Goal: Transaction & Acquisition: Purchase product/service

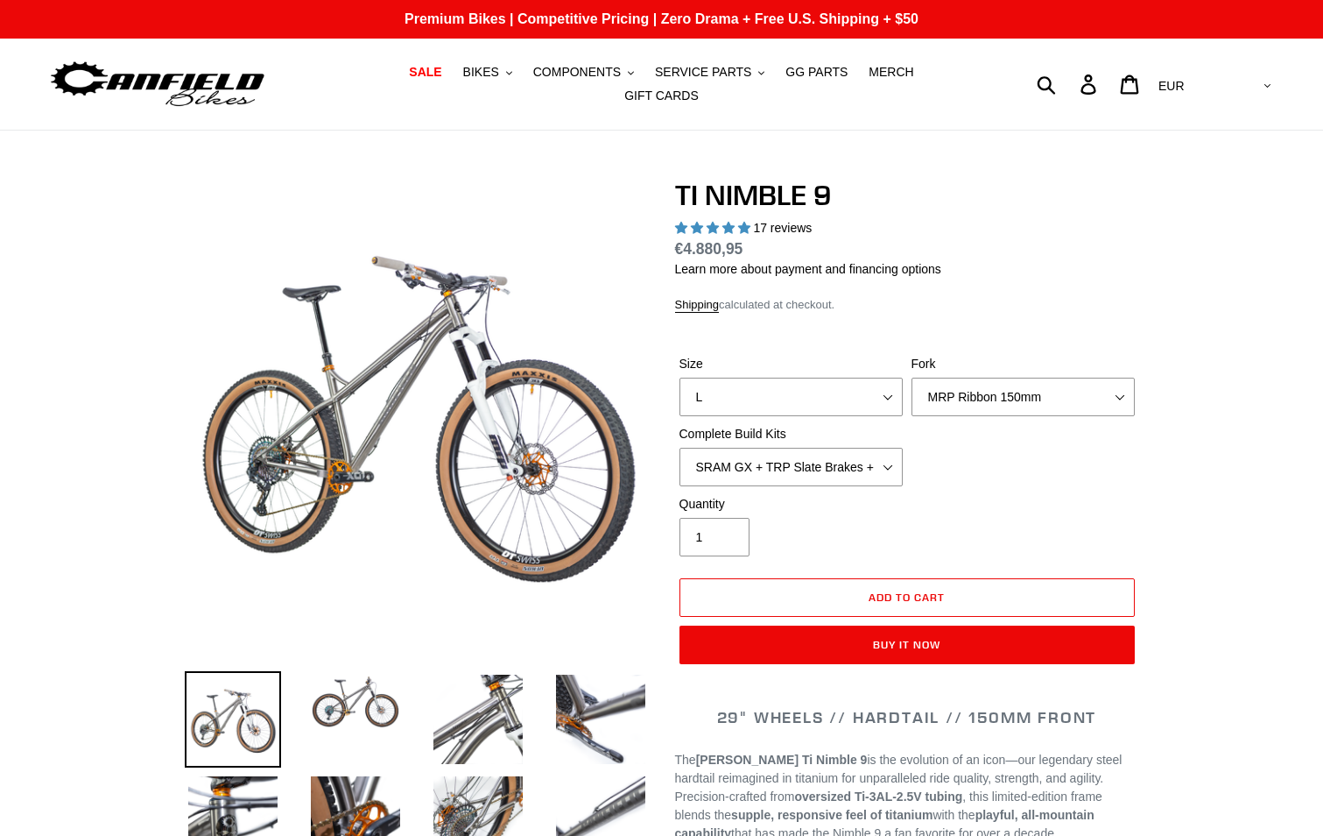
select select "highest-rating"
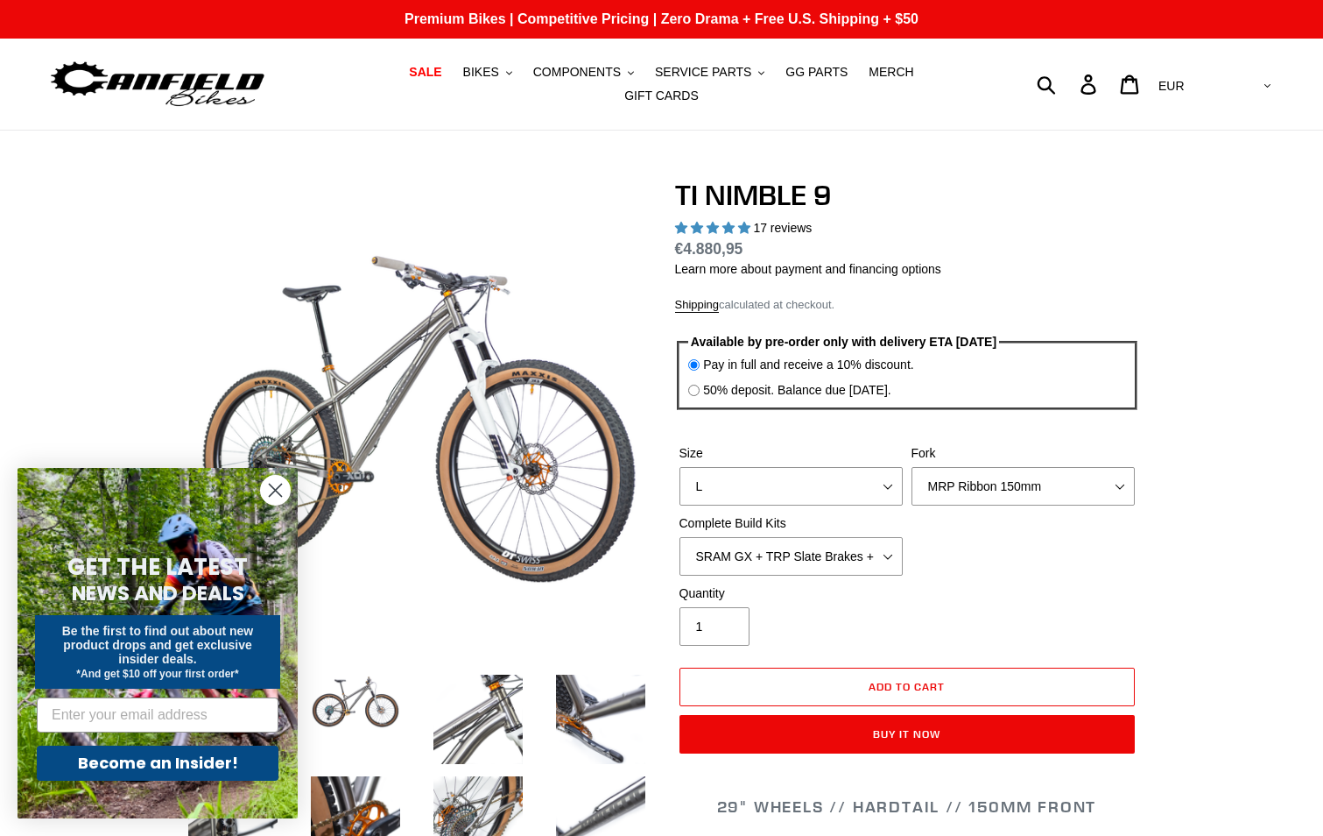
click at [271, 490] on circle "Close dialog" at bounding box center [275, 490] width 29 height 29
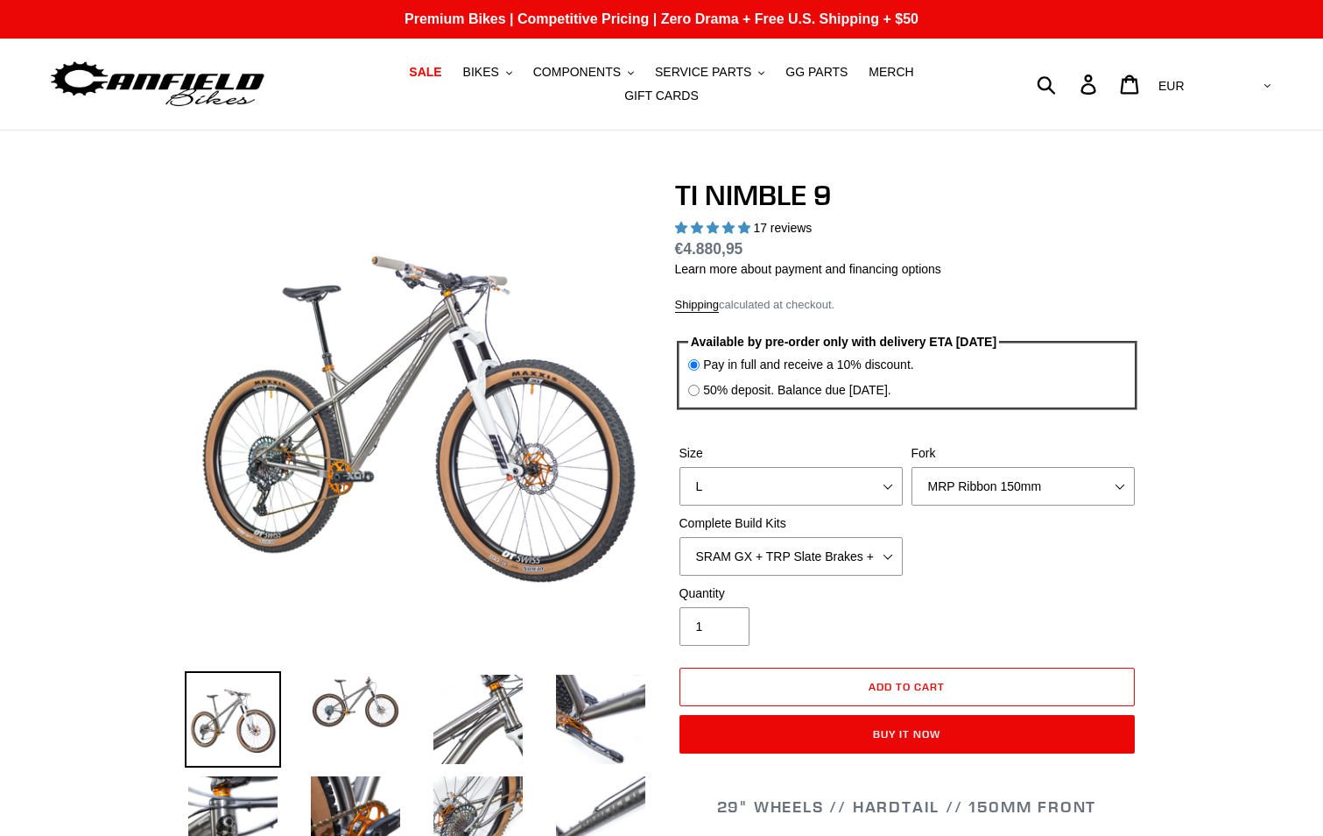
click at [369, 695] on img at bounding box center [355, 701] width 96 height 61
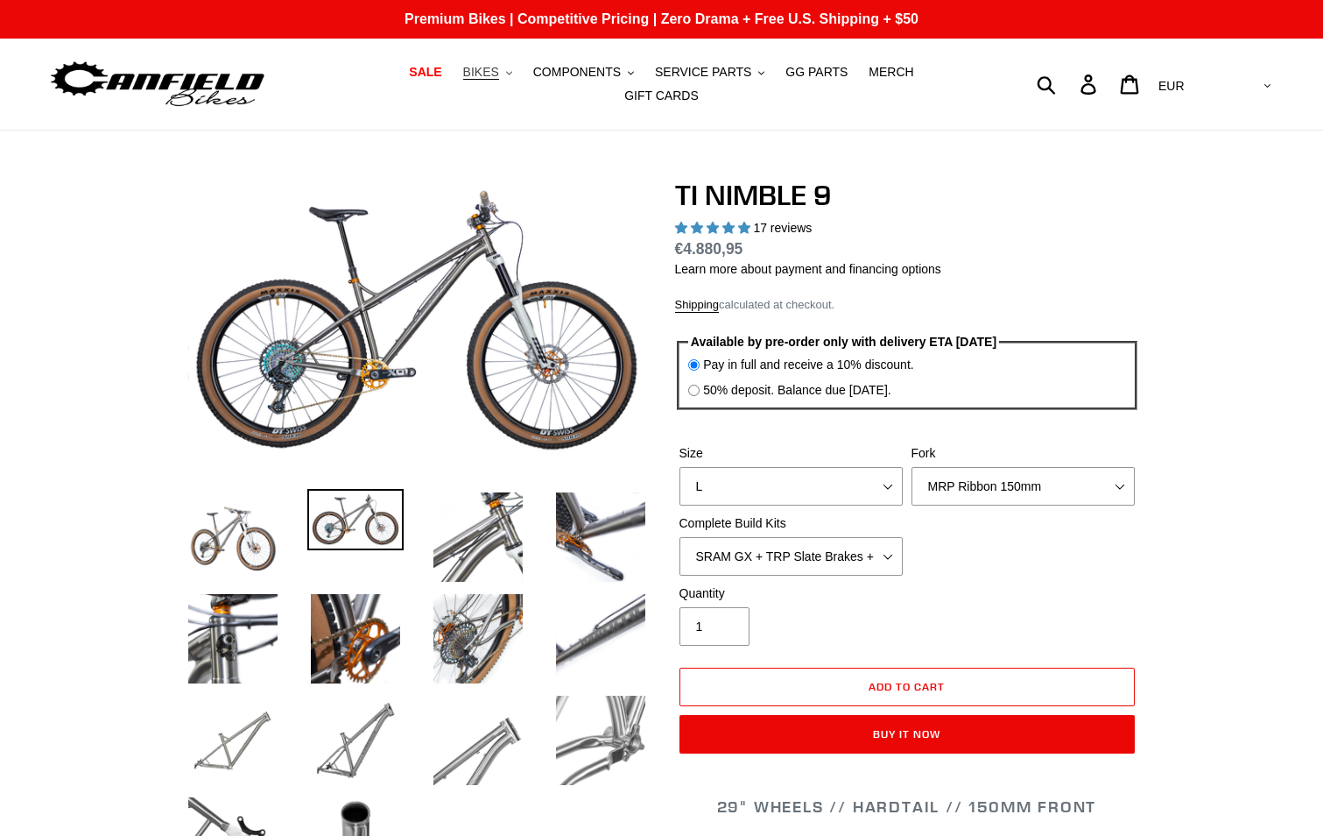
click at [506, 74] on icon "button" at bounding box center [509, 73] width 6 height 4
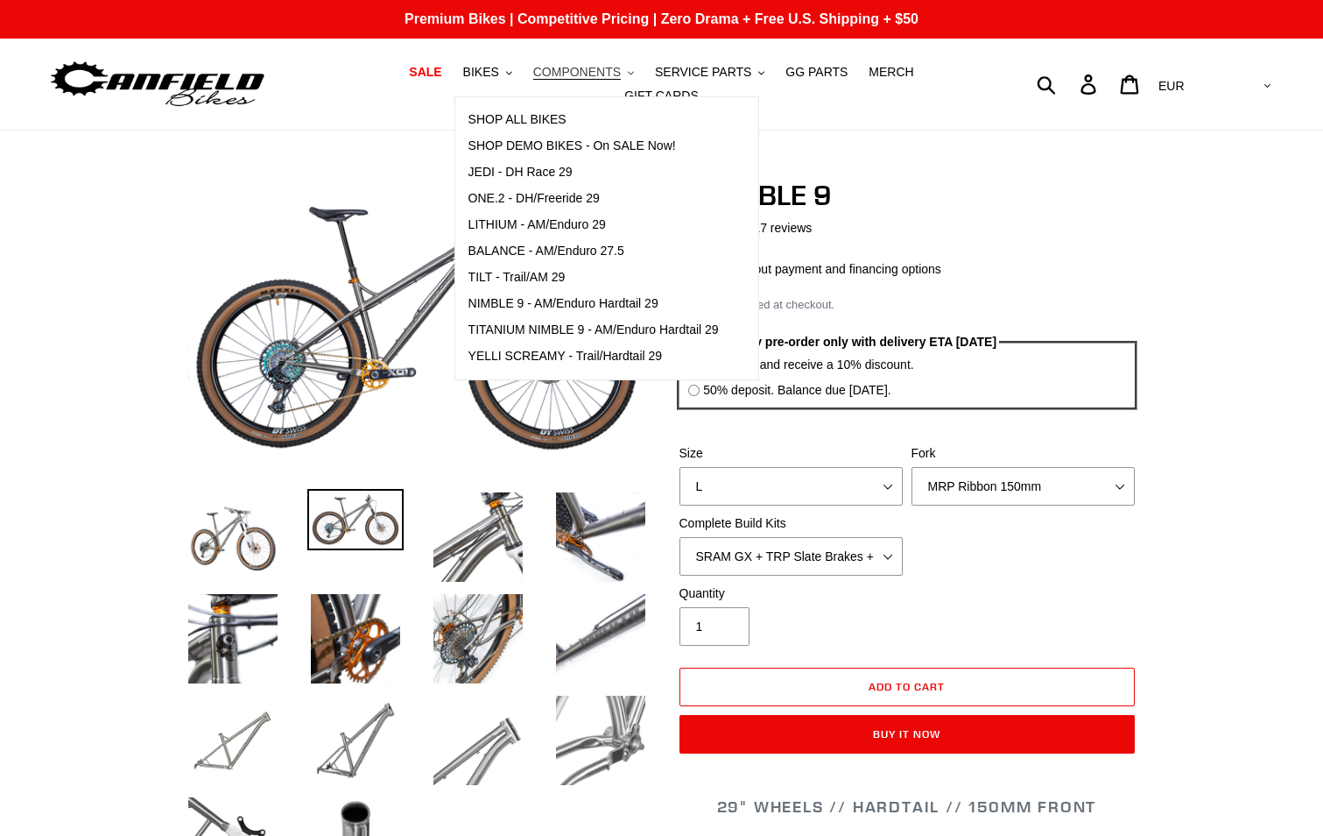
click at [628, 76] on icon ".cls-1{fill:#231f20}" at bounding box center [631, 73] width 6 height 6
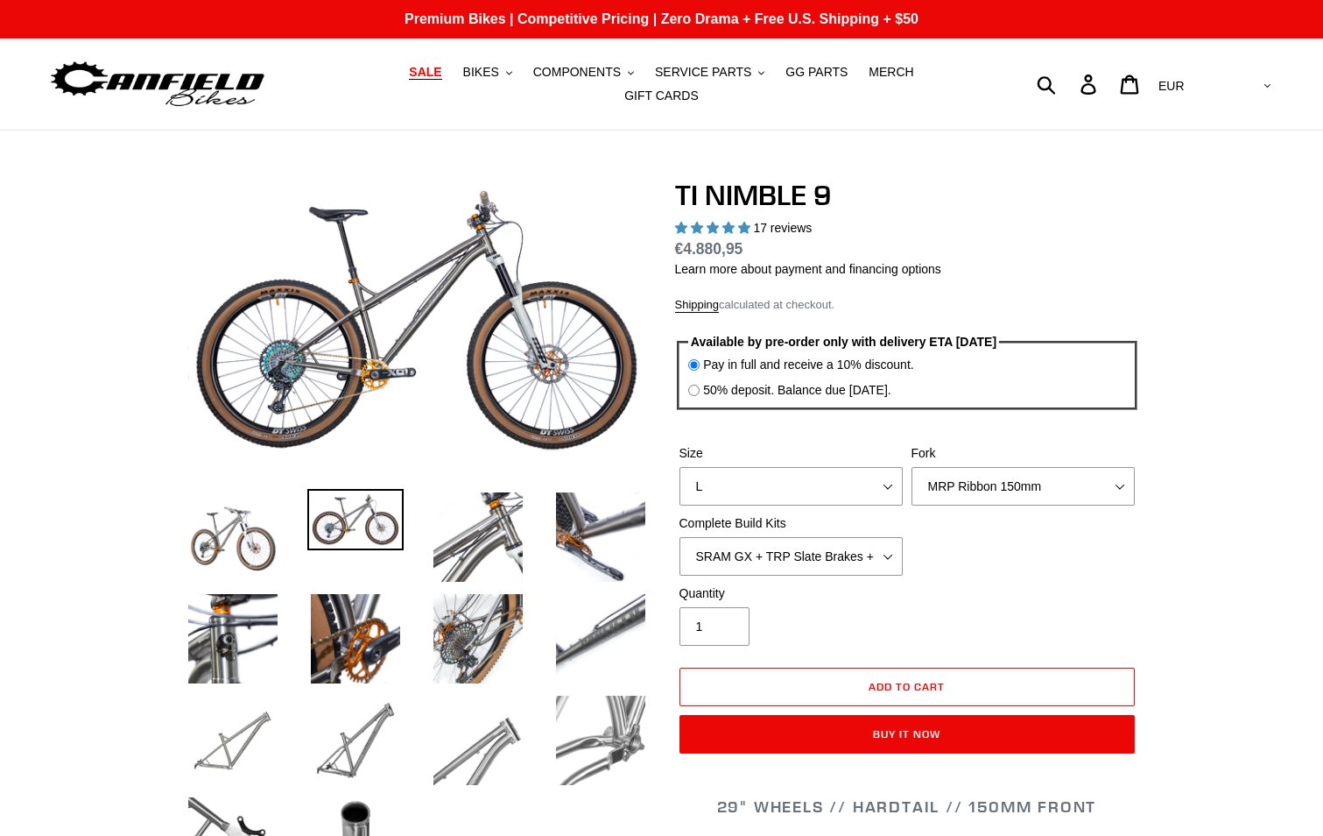
click at [409, 77] on span "SALE" at bounding box center [425, 72] width 32 height 15
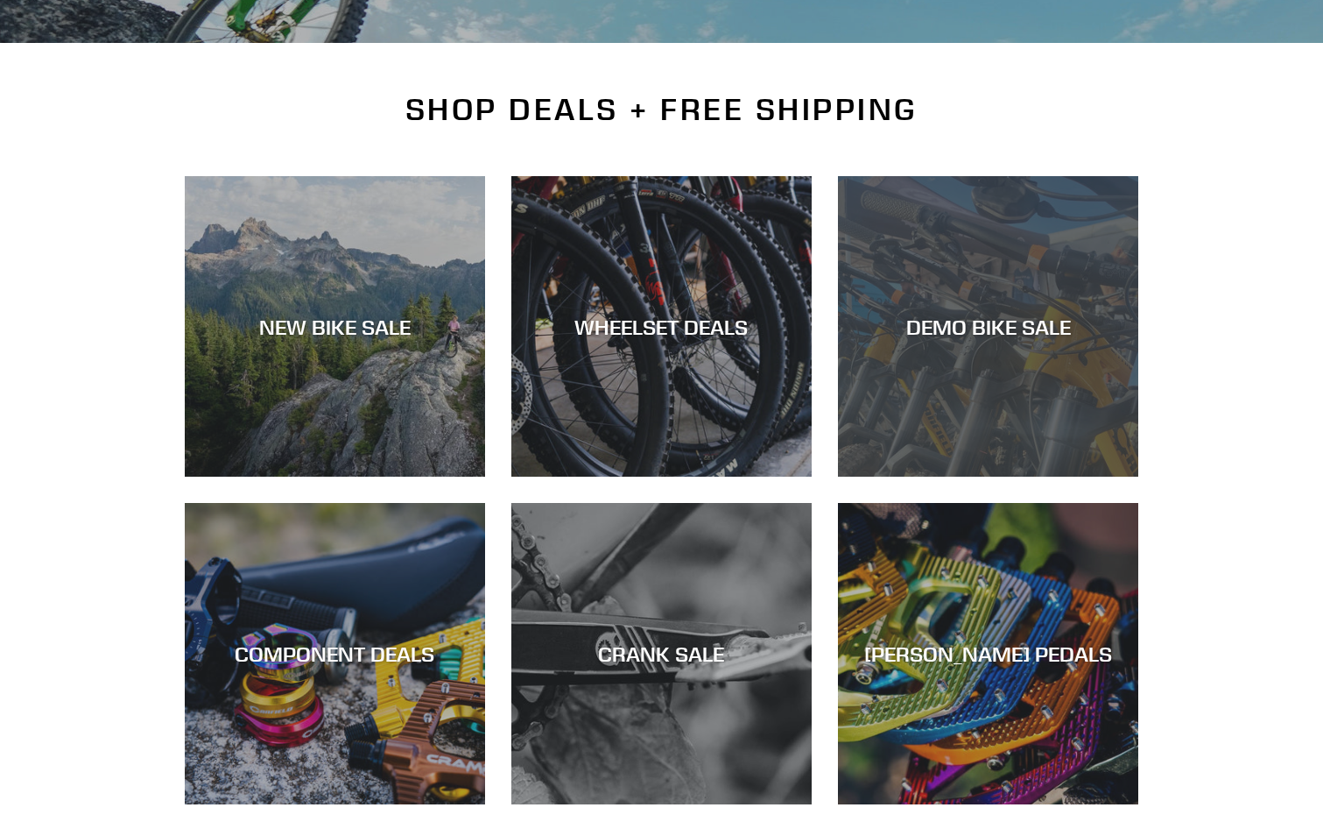
click at [1012, 314] on div "DEMO BIKE SALE" at bounding box center [988, 326] width 300 height 25
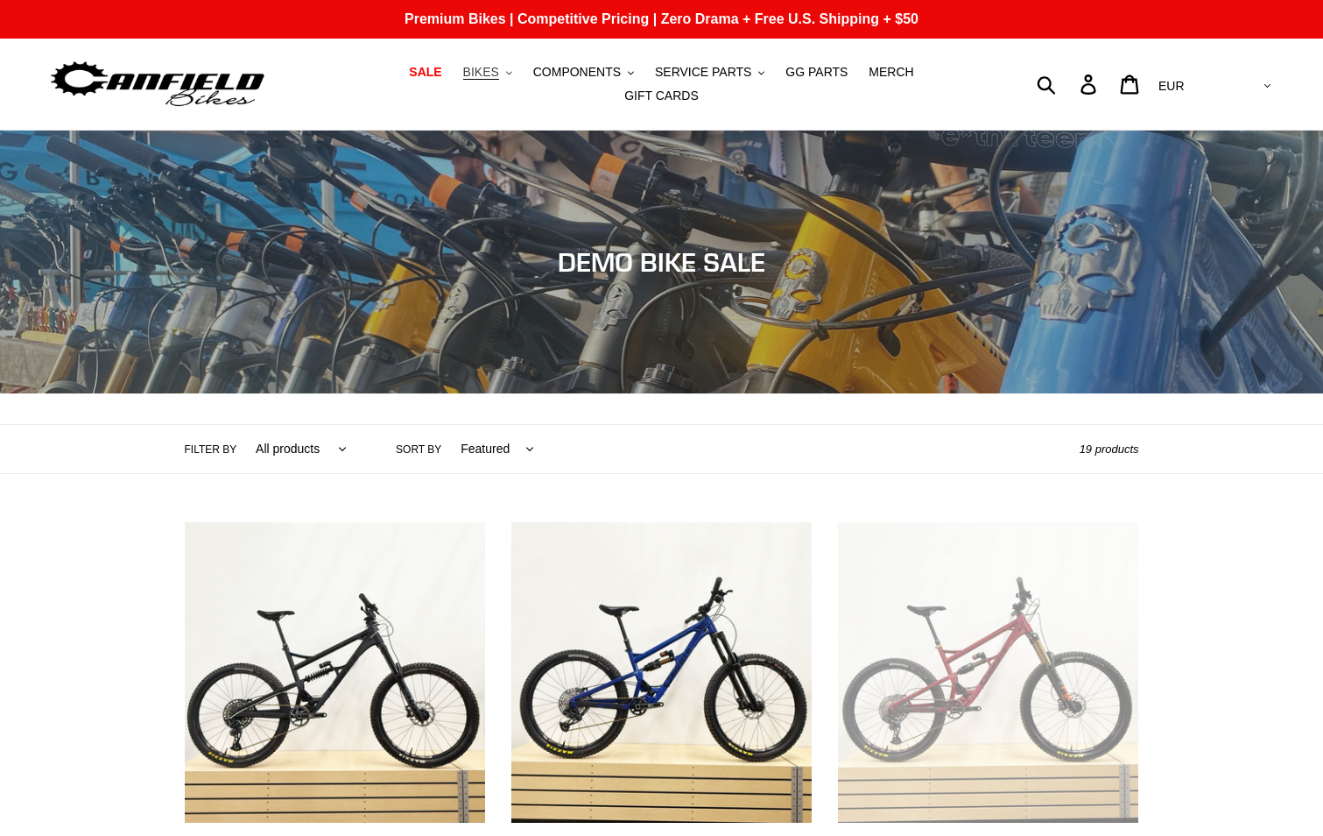
click at [463, 78] on span "BIKES" at bounding box center [481, 72] width 36 height 15
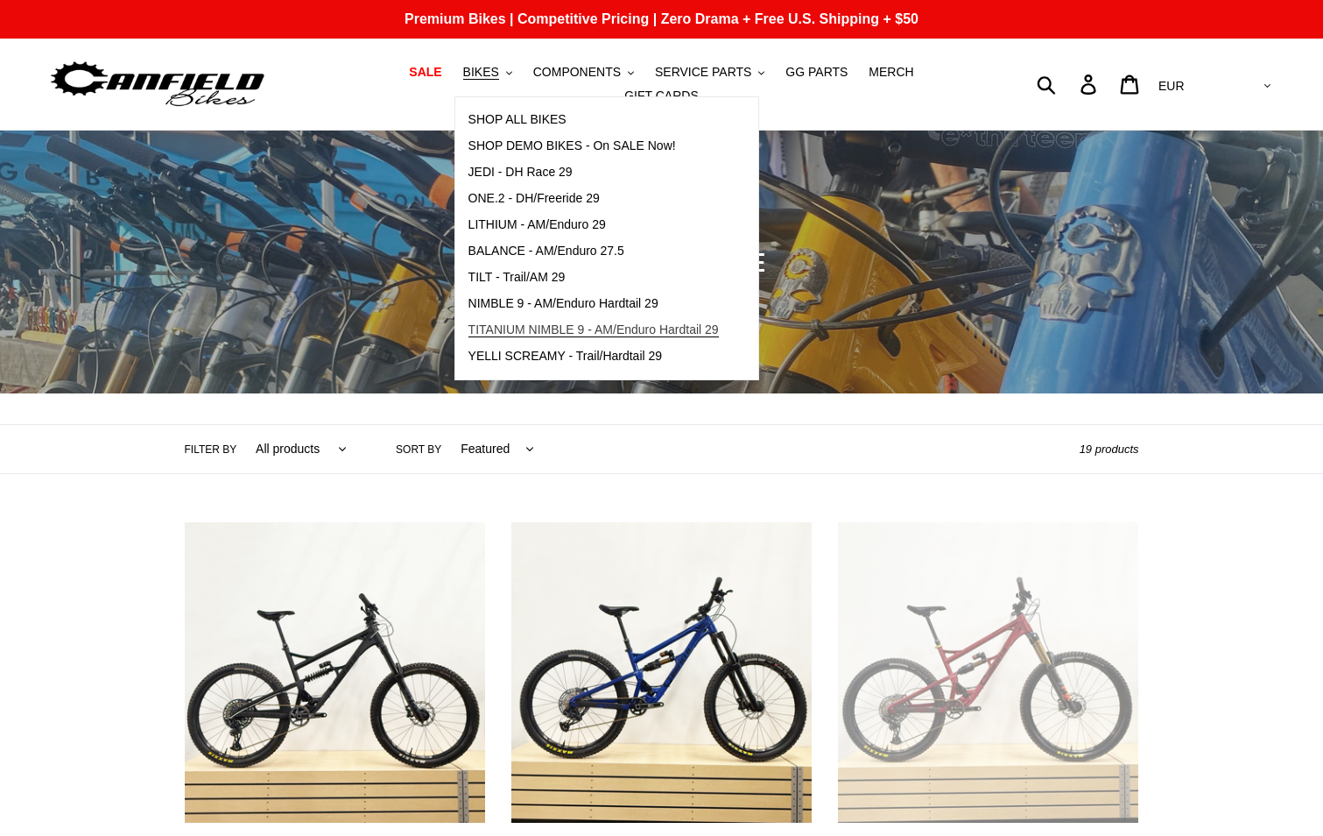
click at [522, 335] on span "TITANIUM NIMBLE 9 - AM/Enduro Hardtail 29" at bounding box center [594, 329] width 250 height 15
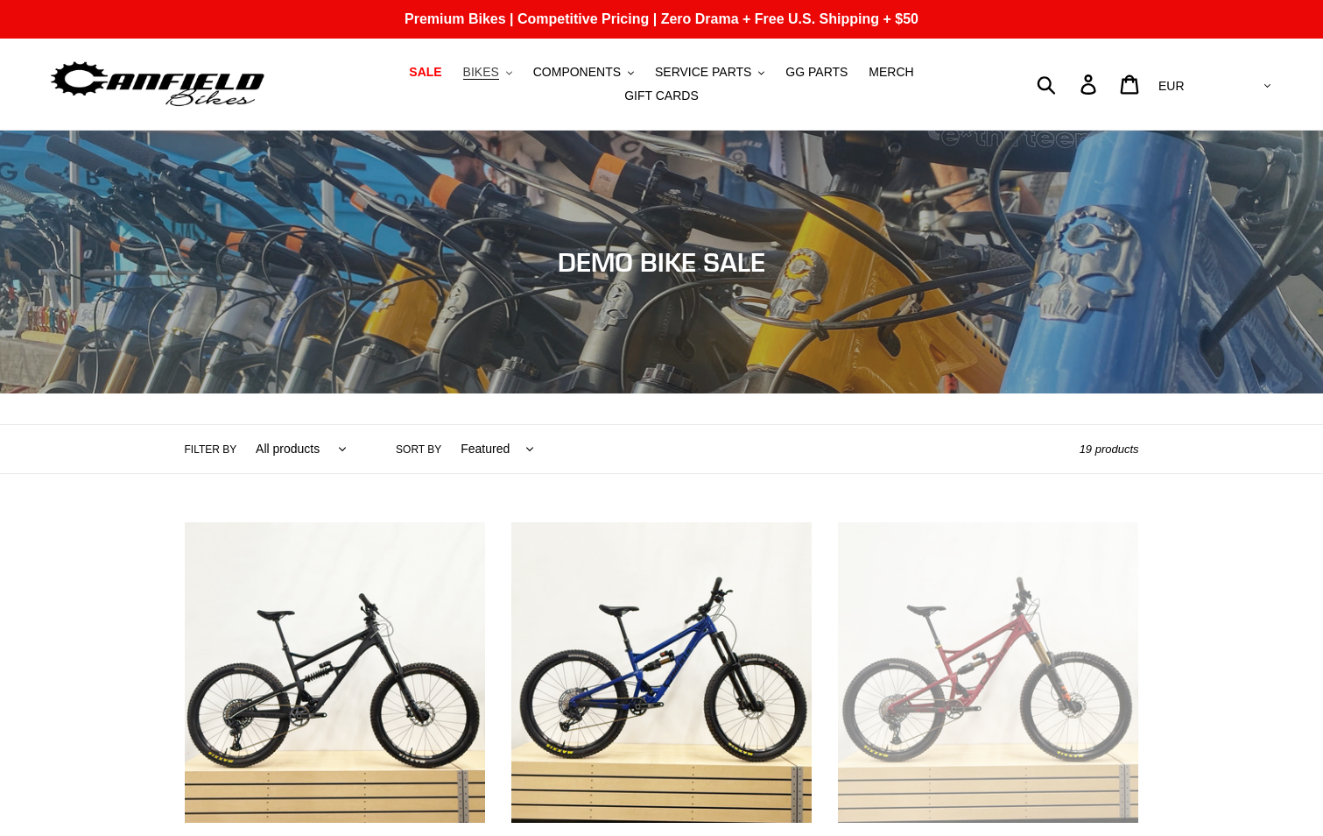
click at [506, 76] on icon ".cls-1{fill:#231f20}" at bounding box center [509, 73] width 6 height 6
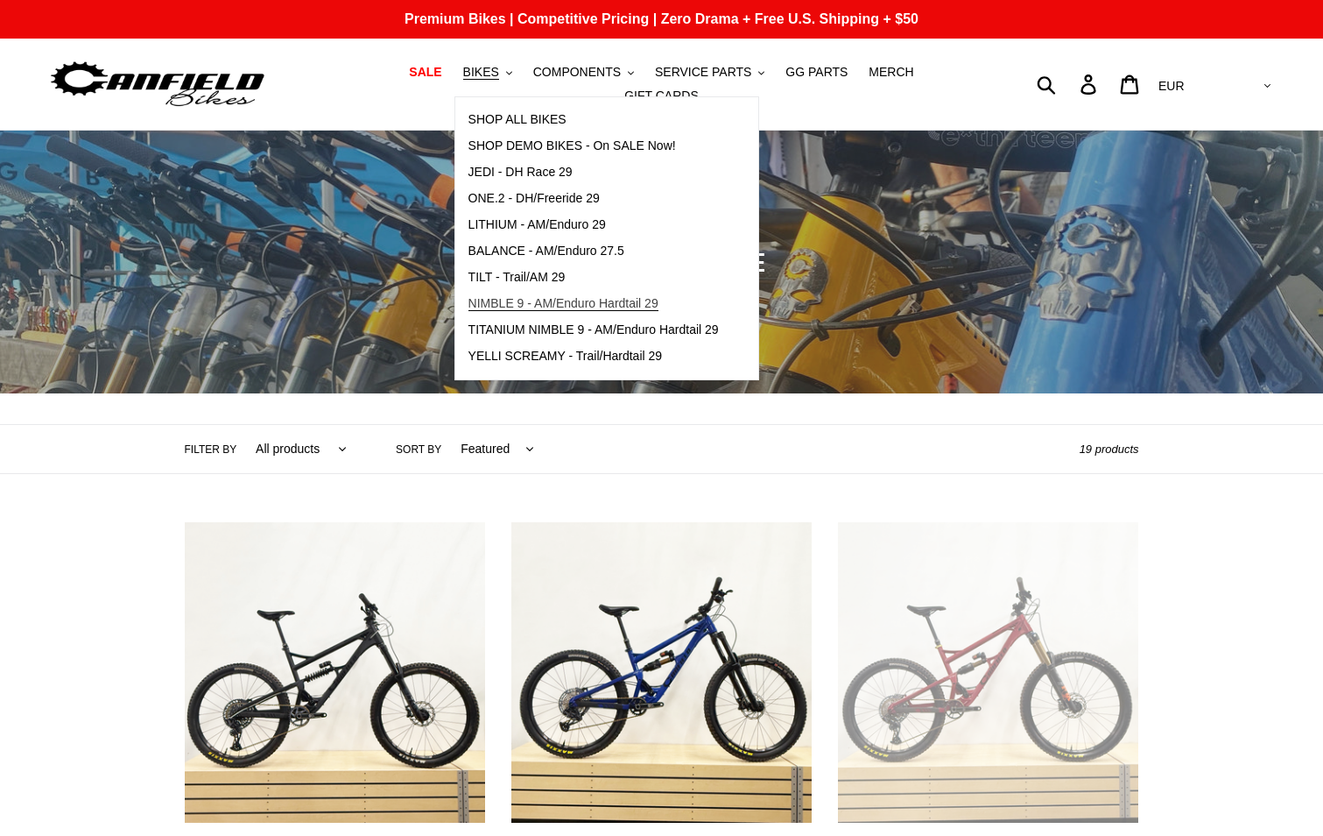
click at [515, 311] on span "NIMBLE 9 - AM/Enduro Hardtail 29" at bounding box center [564, 303] width 190 height 15
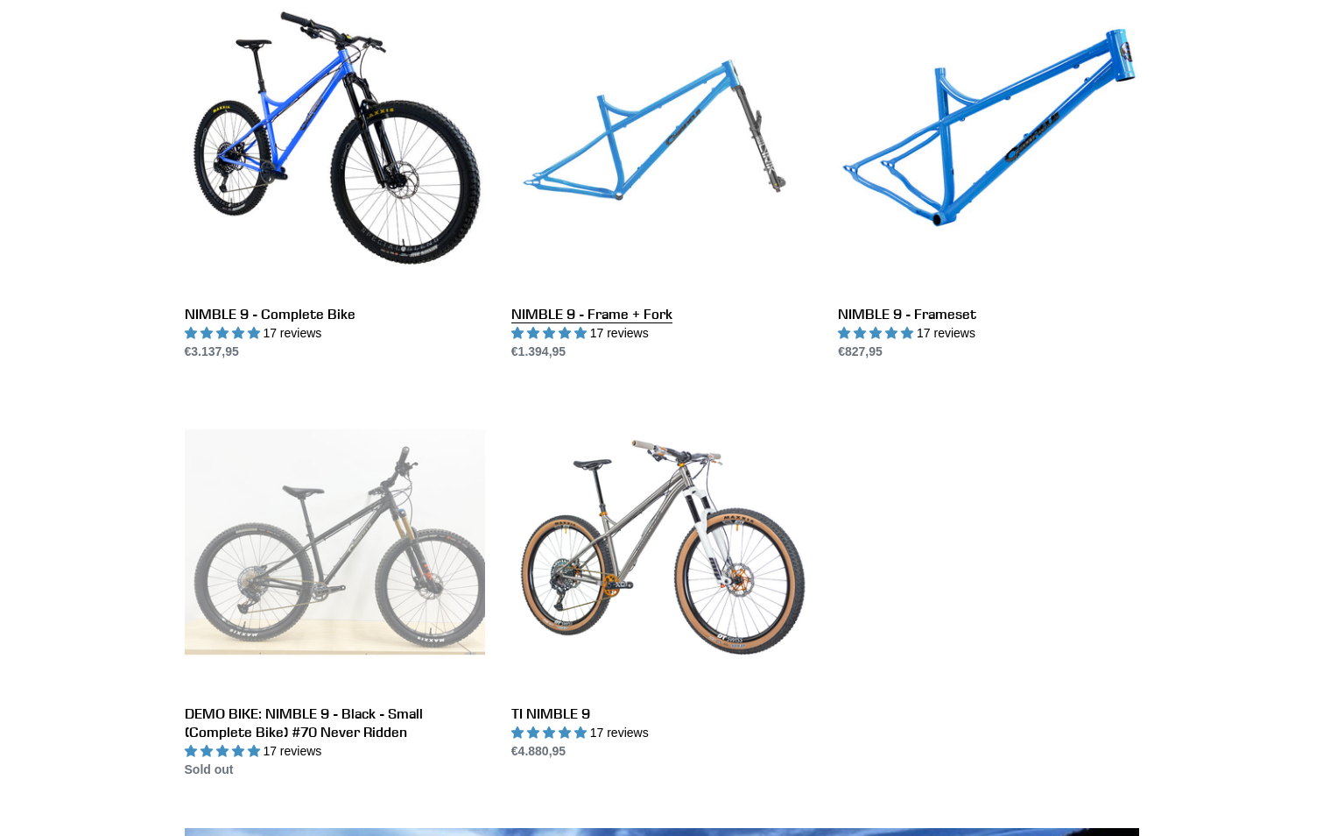
scroll to position [438, 0]
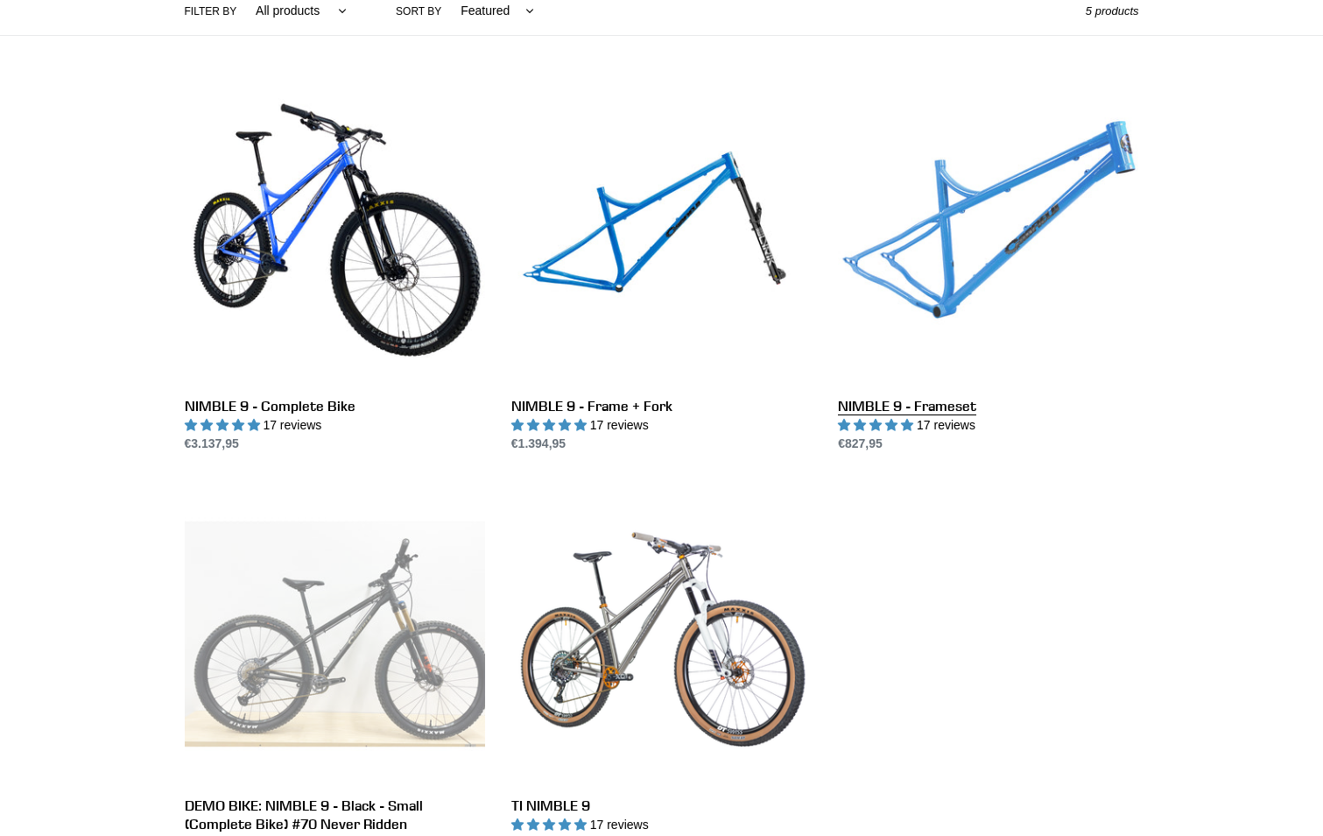
click at [958, 265] on link "NIMBLE 9 - Frameset" at bounding box center [988, 268] width 300 height 369
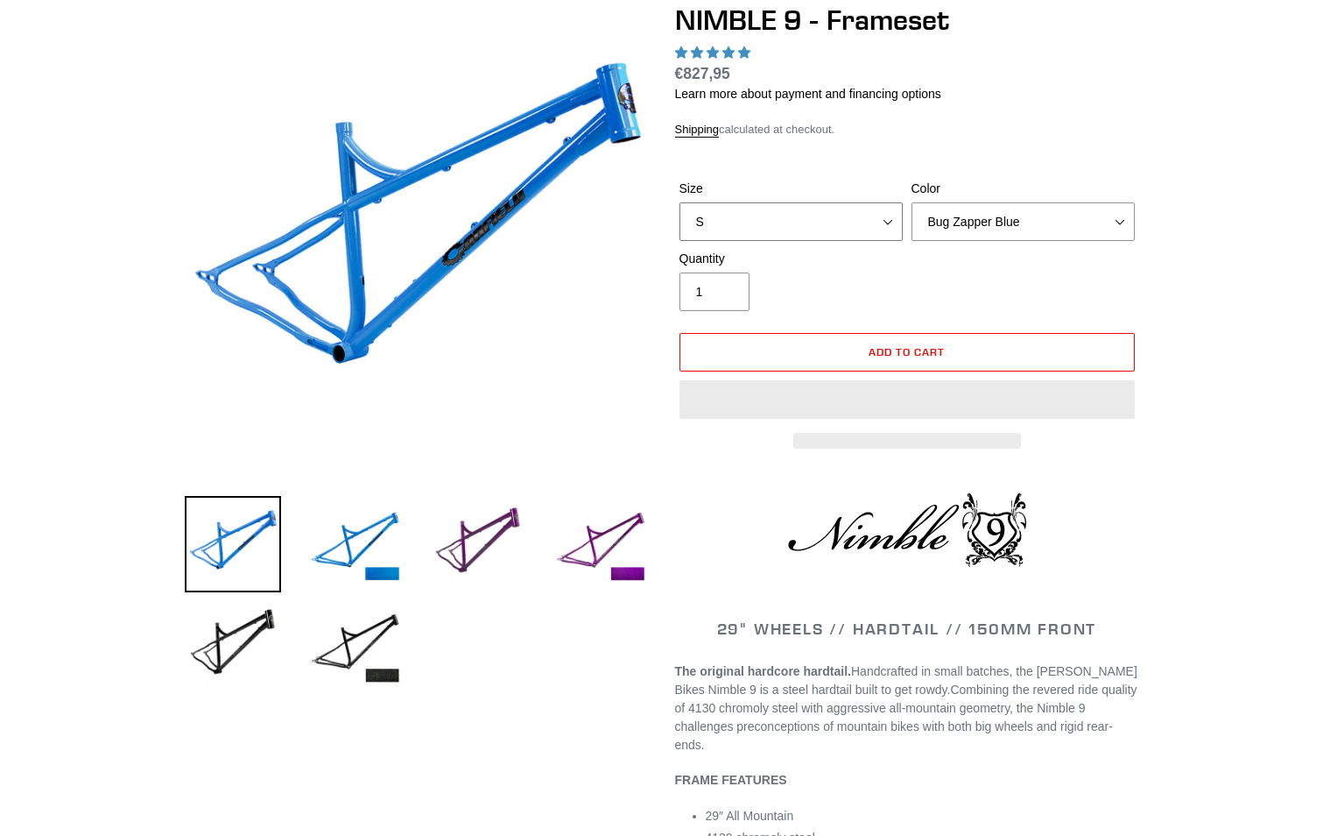
click at [888, 210] on select "S M L XL" at bounding box center [791, 221] width 223 height 39
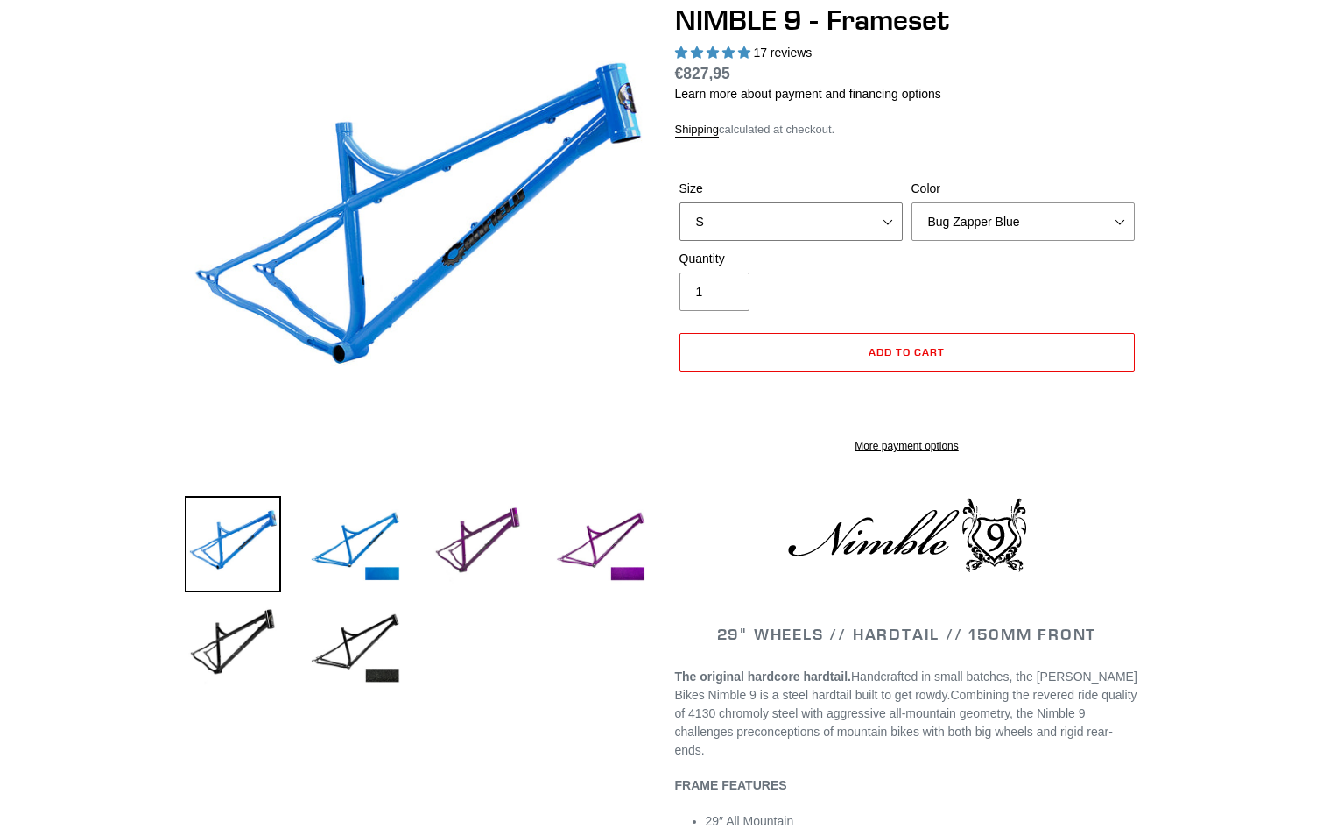
select select "highest-rating"
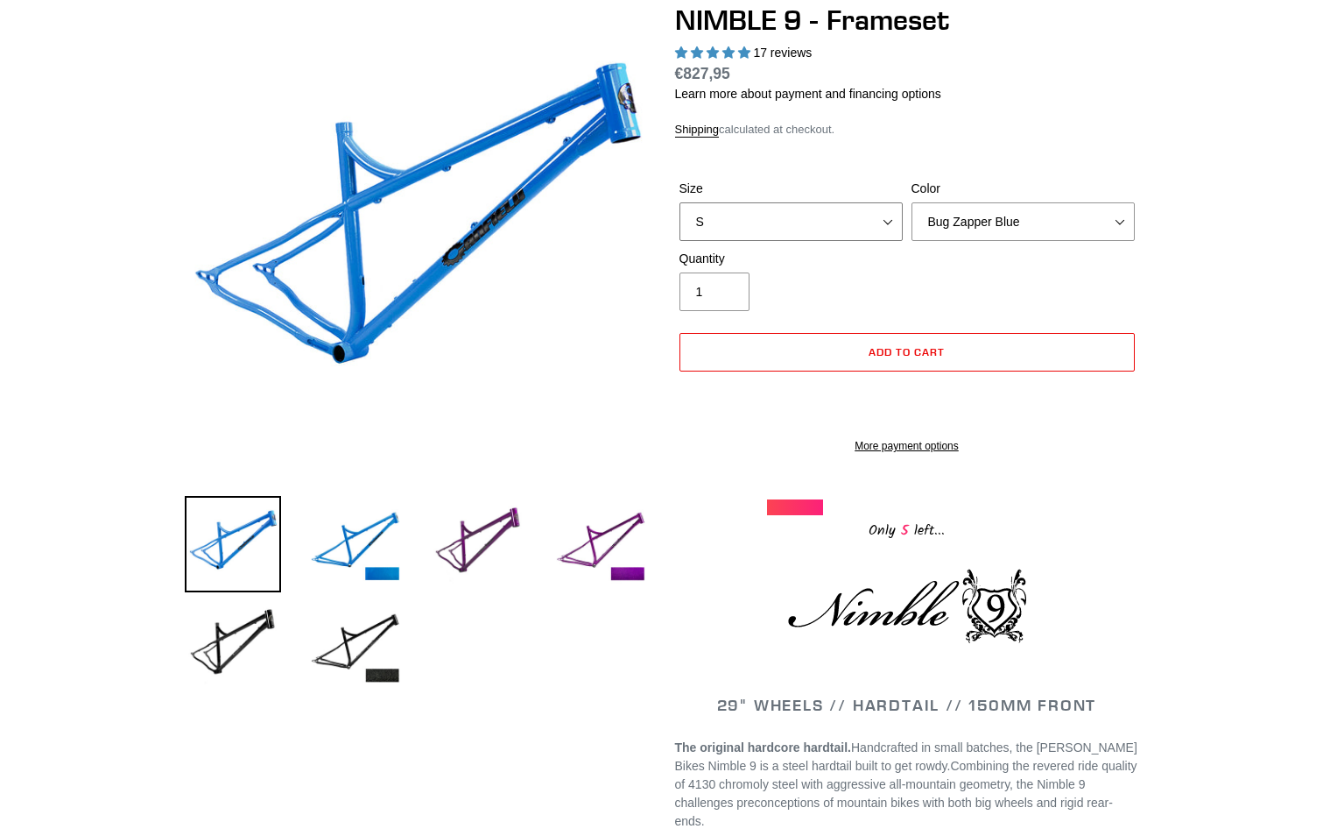
select select "L"
click at [680, 202] on select "S M L XL" at bounding box center [791, 221] width 223 height 39
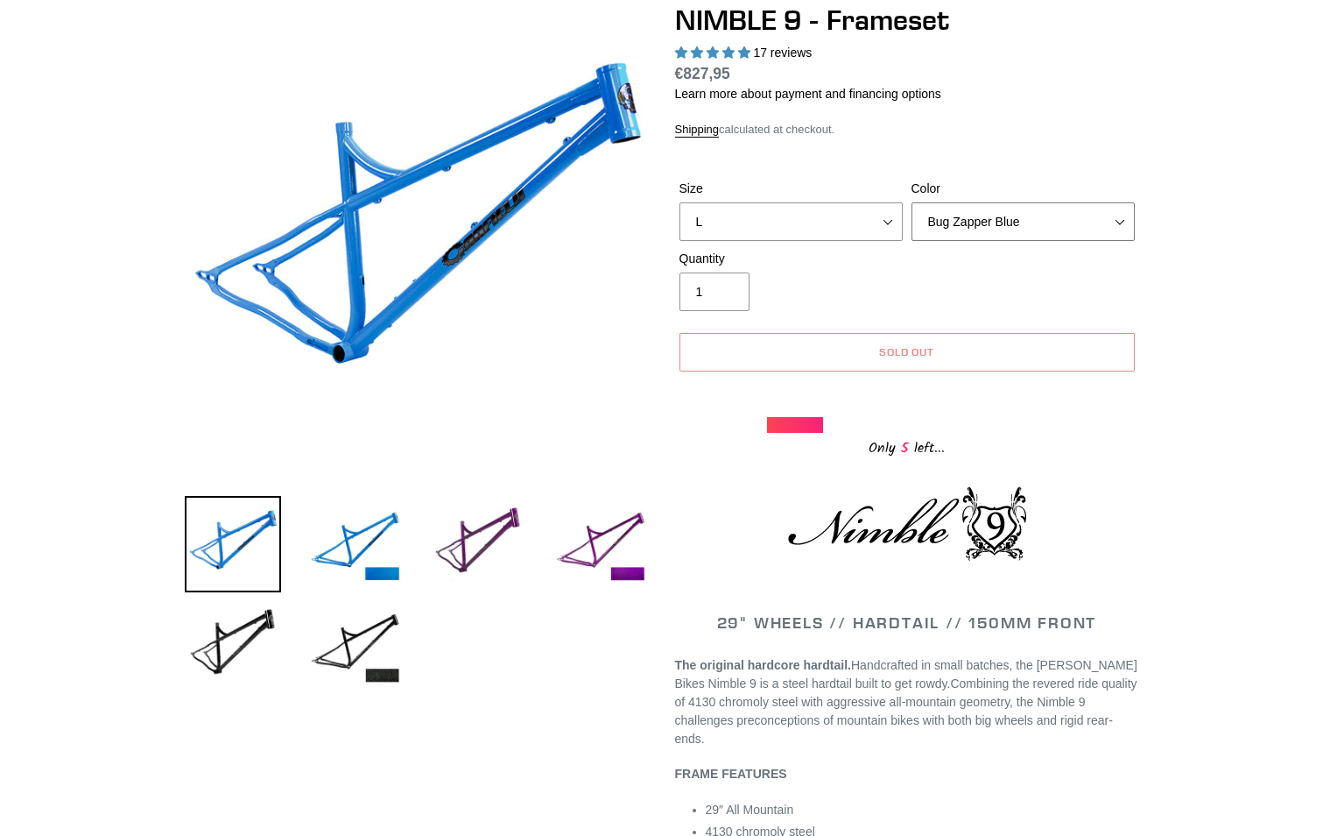
click at [1118, 215] on select "Bug Zapper Blue Purple Haze -Sold Out Galaxy Black" at bounding box center [1023, 221] width 223 height 39
click at [912, 202] on select "Bug Zapper Blue Purple Haze -Sold Out Galaxy Black" at bounding box center [1023, 221] width 223 height 39
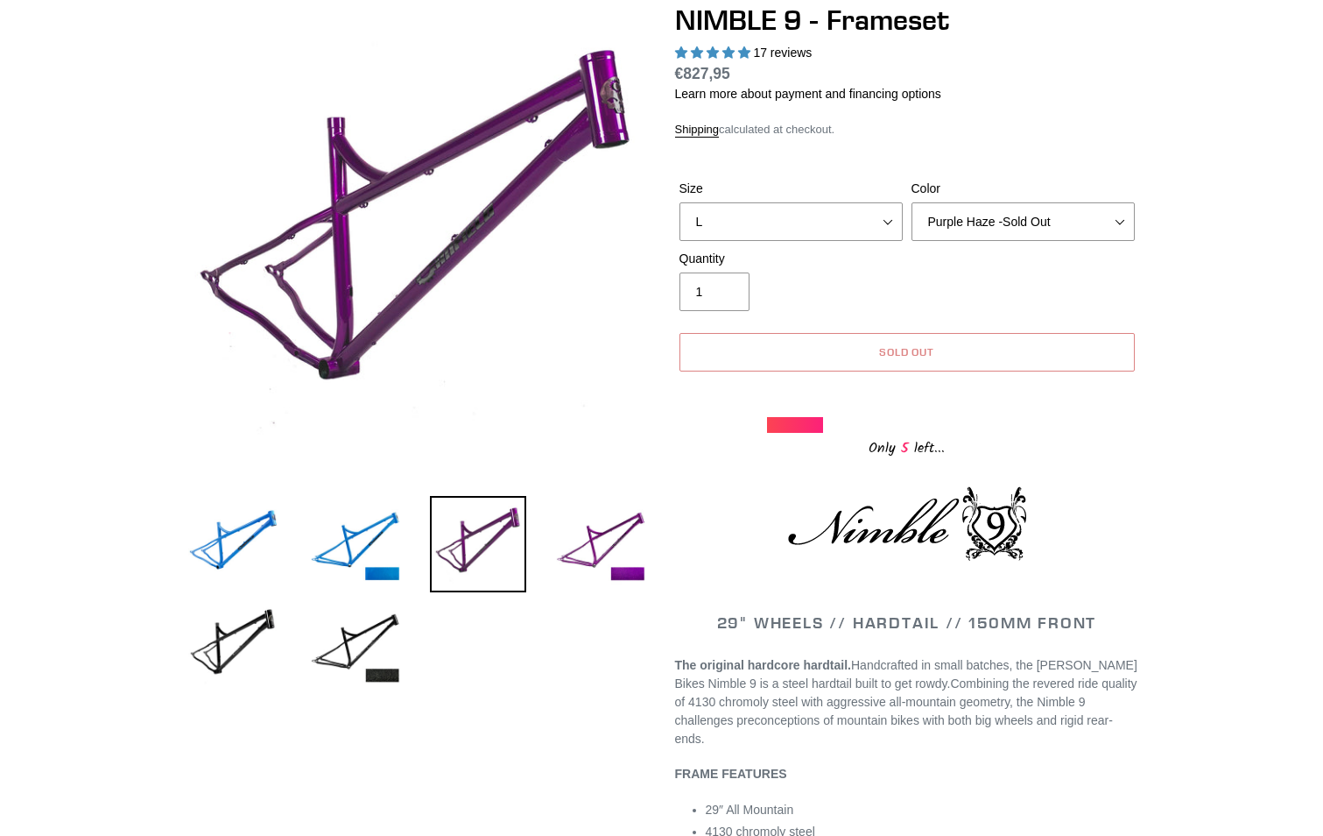
click at [893, 349] on button "Sold out" at bounding box center [907, 352] width 455 height 39
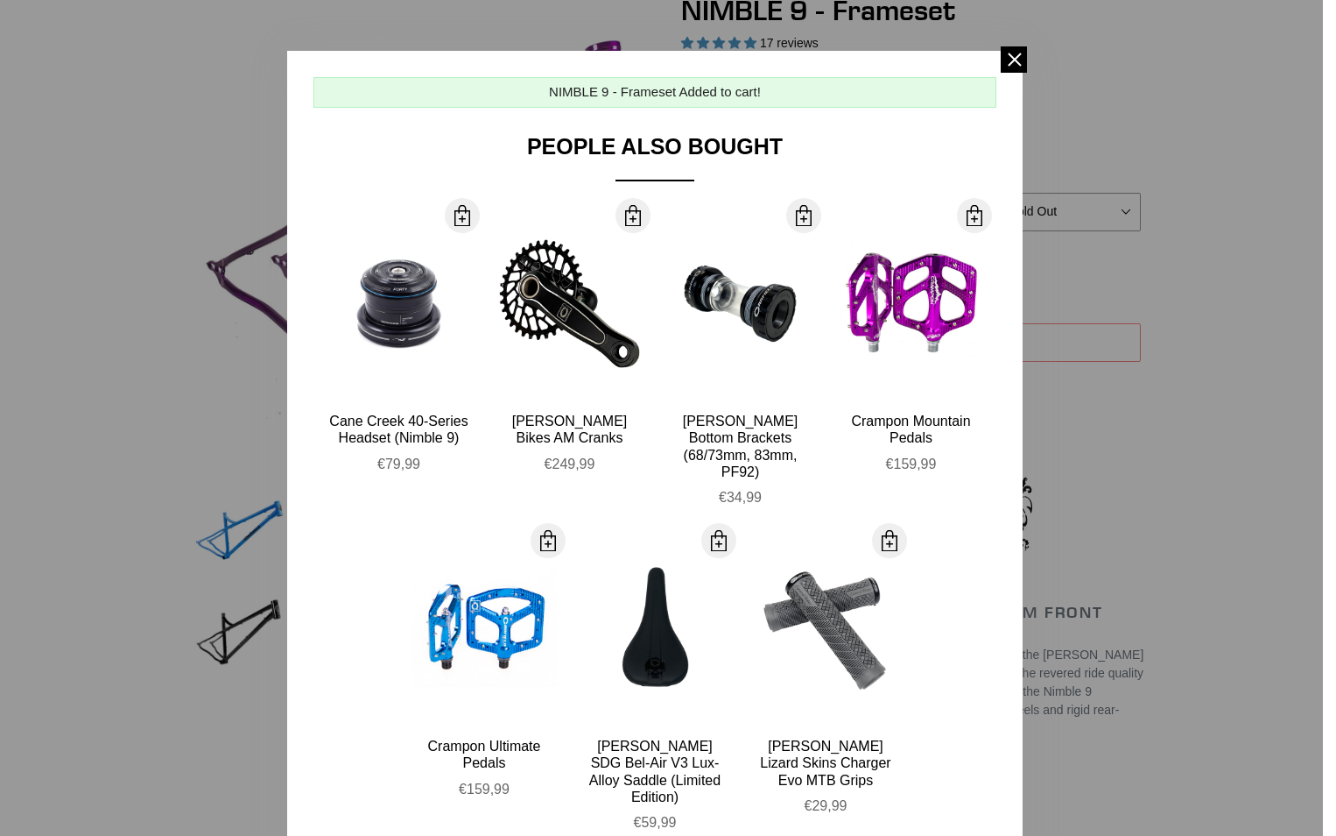
click at [1008, 59] on span at bounding box center [1014, 59] width 26 height 26
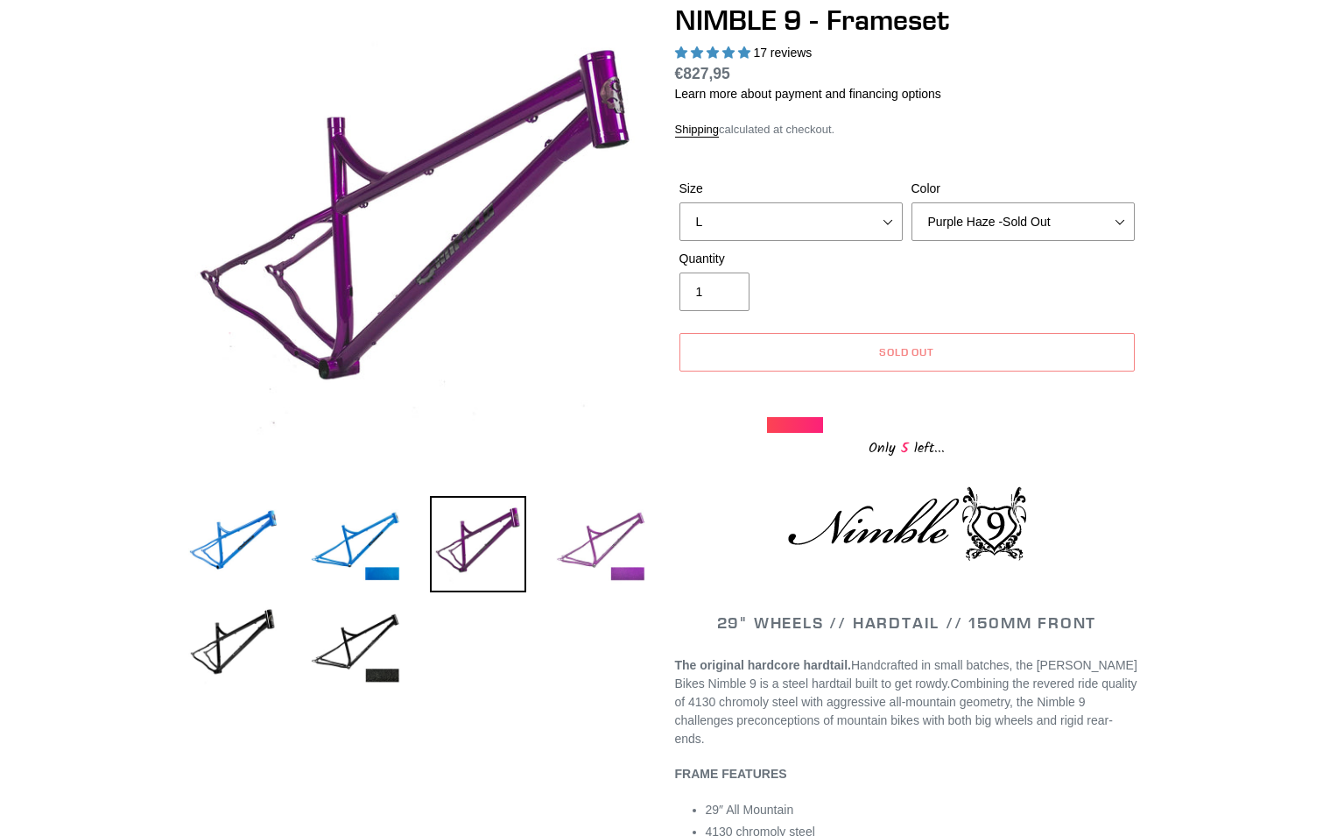
click at [607, 532] on img at bounding box center [601, 544] width 96 height 96
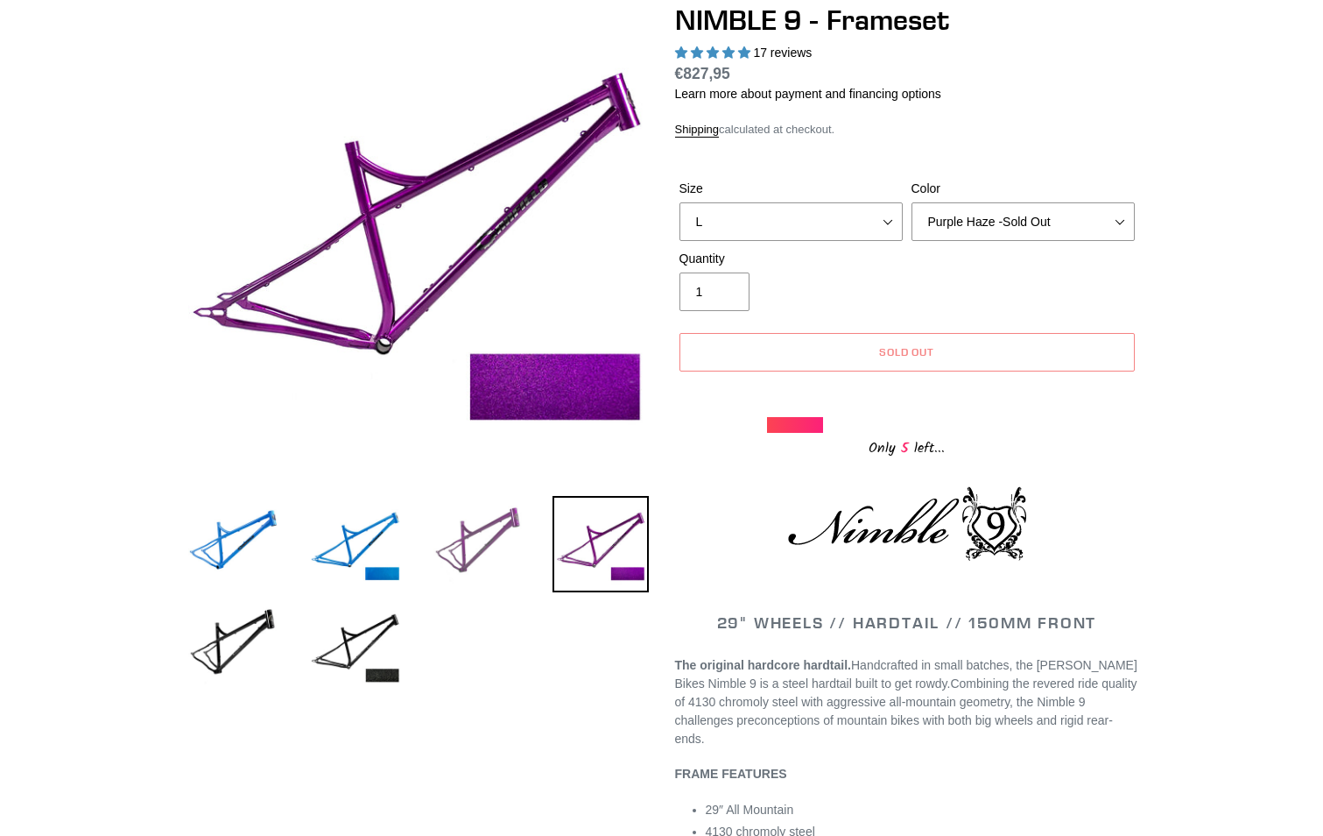
click at [484, 524] on img at bounding box center [478, 544] width 96 height 96
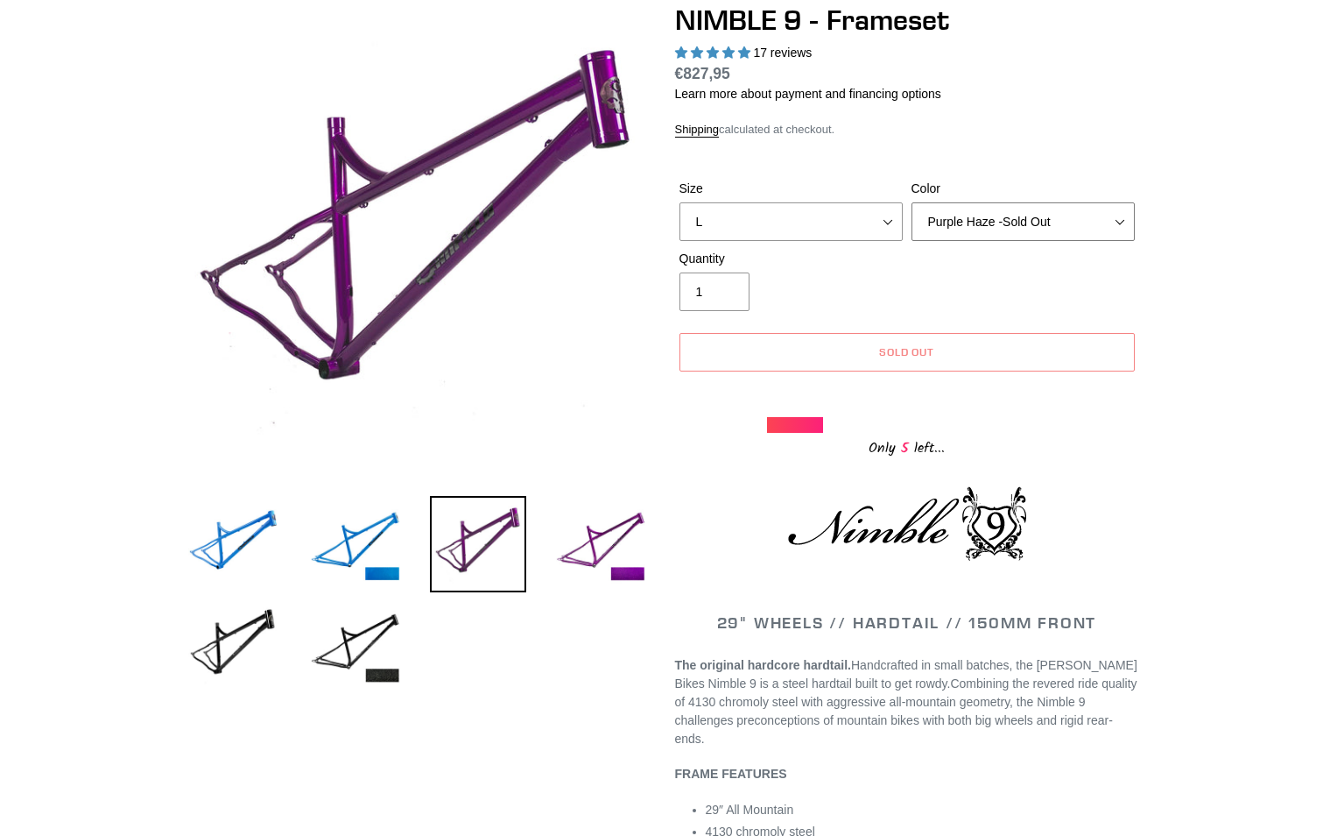
click at [1116, 211] on select "Bug Zapper Blue Purple Haze -Sold Out Galaxy Black" at bounding box center [1023, 221] width 223 height 39
select select "Galaxy Black"
click at [912, 202] on select "Bug Zapper Blue Purple Haze -Sold Out Galaxy Black" at bounding box center [1023, 221] width 223 height 39
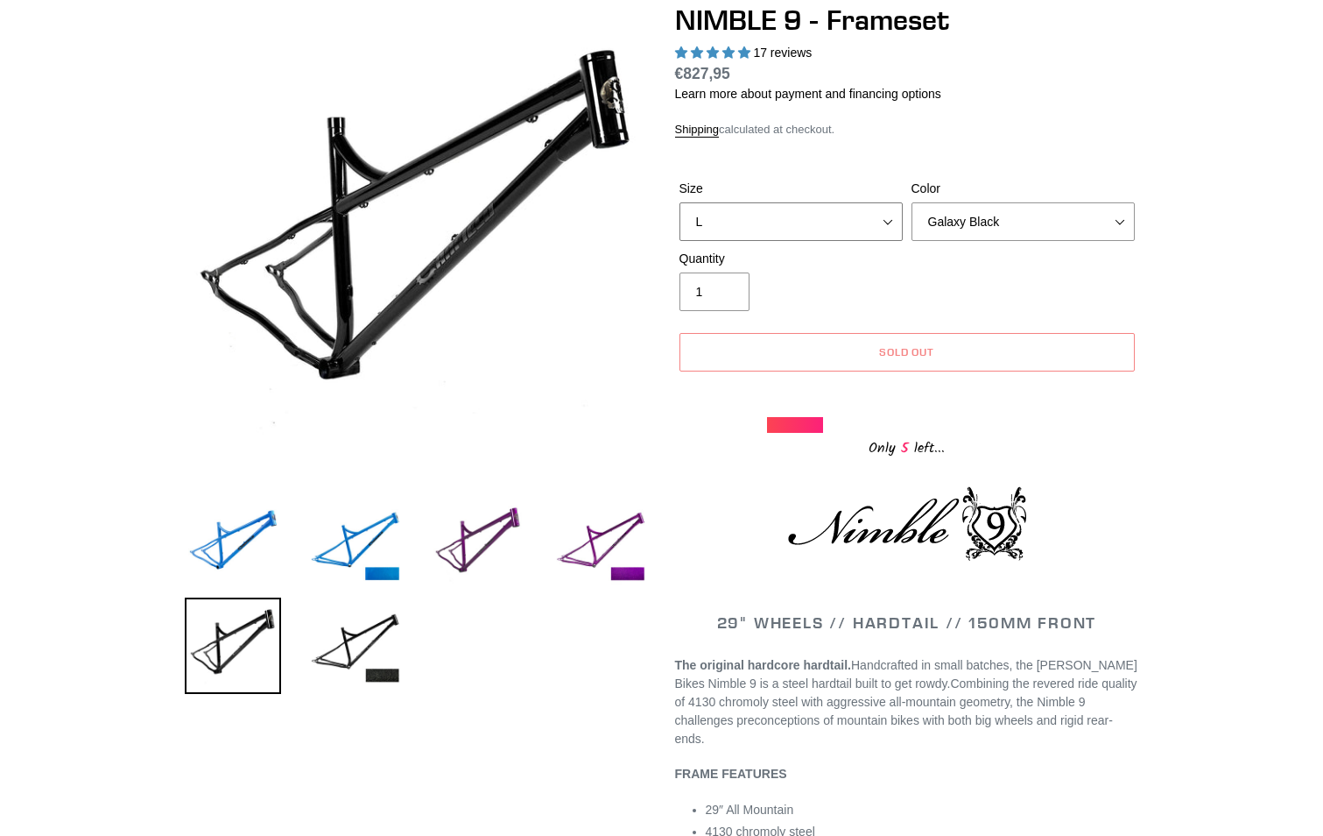
click at [891, 209] on select "S M L XL" at bounding box center [791, 221] width 223 height 39
click at [680, 202] on select "S M L XL" at bounding box center [791, 221] width 223 height 39
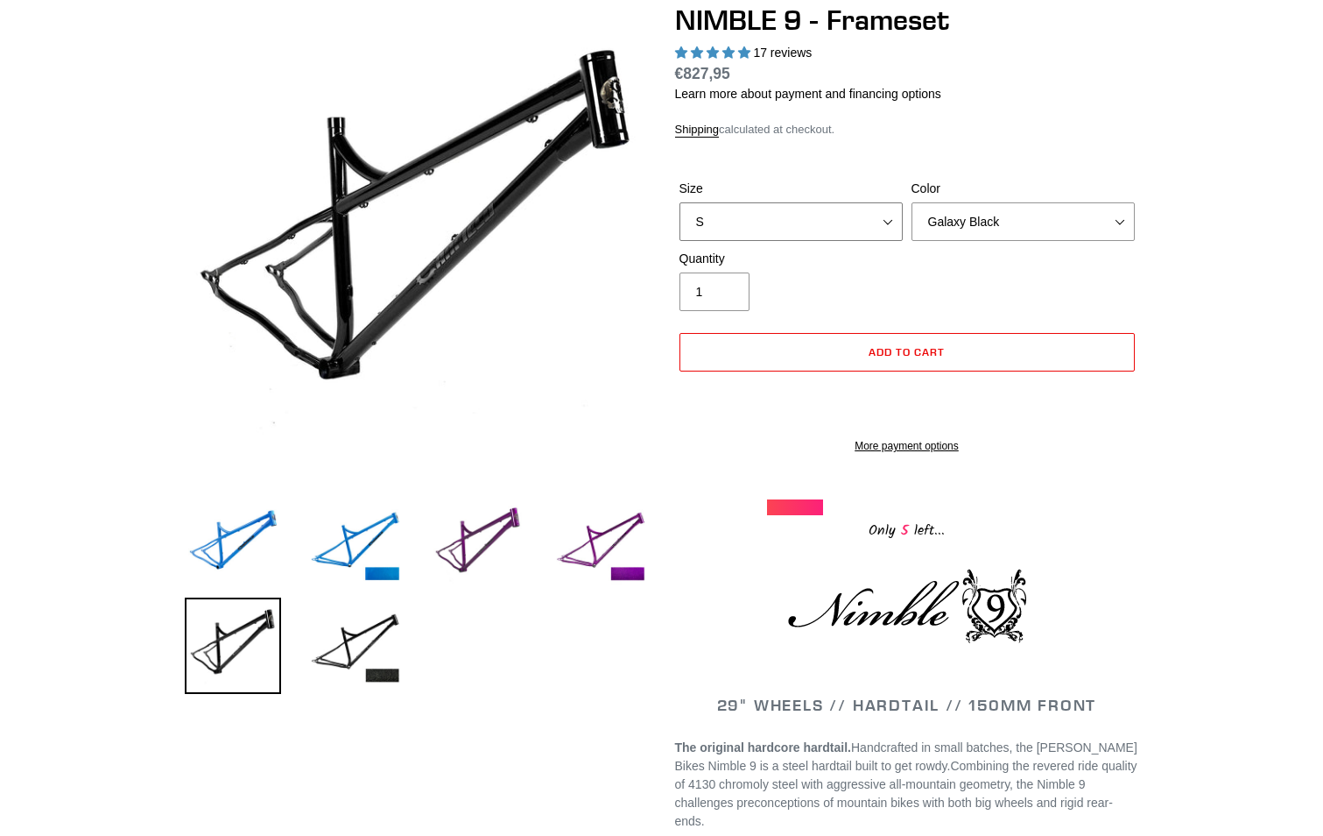
click at [892, 209] on select "S M L XL" at bounding box center [791, 221] width 223 height 39
select select "L"
click at [680, 202] on select "S M L XL" at bounding box center [791, 221] width 223 height 39
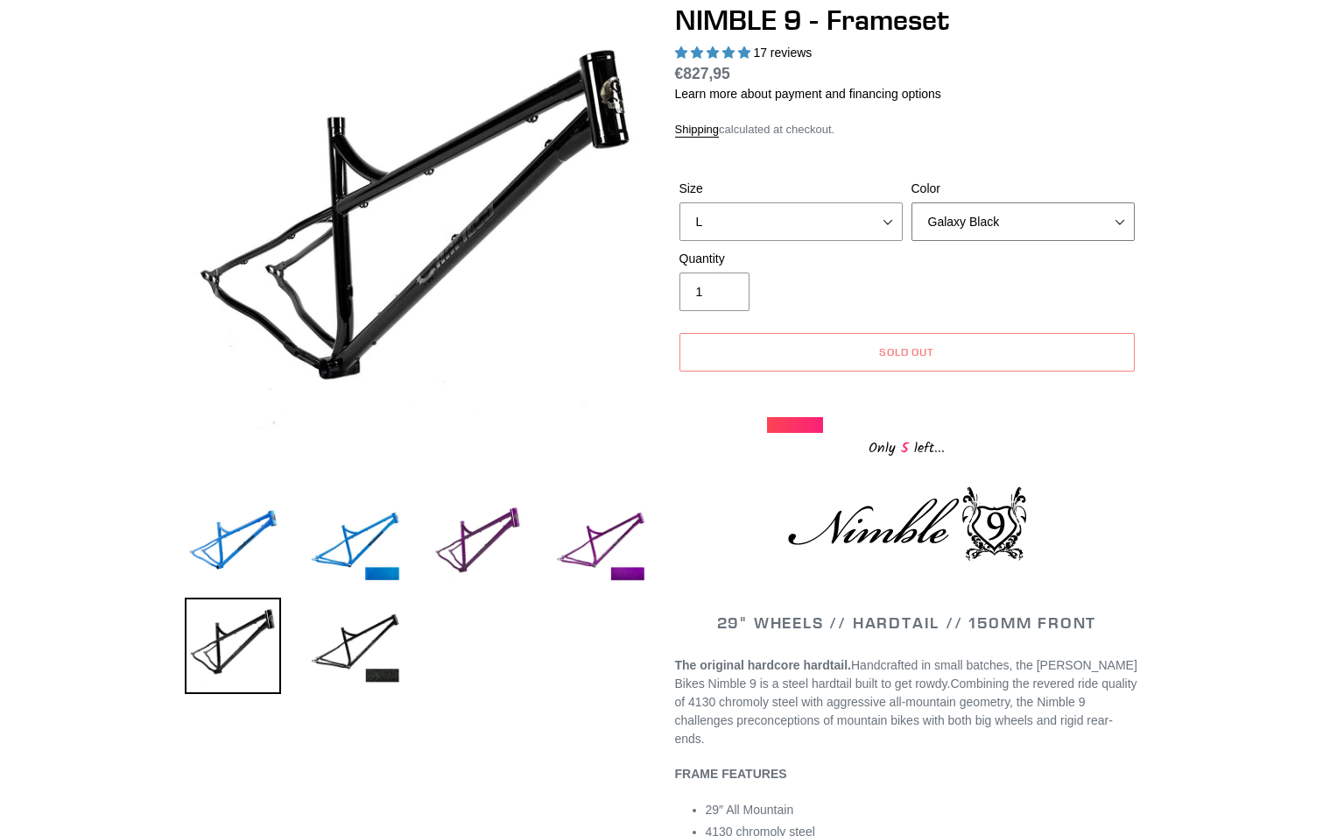
click at [1111, 208] on select "Bug Zapper Blue Purple Haze -Sold Out Galaxy Black" at bounding box center [1023, 221] width 223 height 39
click at [912, 202] on select "Bug Zapper Blue Purple Haze -Sold Out Galaxy Black" at bounding box center [1023, 221] width 223 height 39
drag, startPoint x: 1118, startPoint y: 208, endPoint x: 1108, endPoint y: 215, distance: 11.4
click at [1118, 208] on select "Bug Zapper Blue Purple Haze -Sold Out Galaxy Black" at bounding box center [1023, 221] width 223 height 39
select select "Purple Haze -Sold Out"
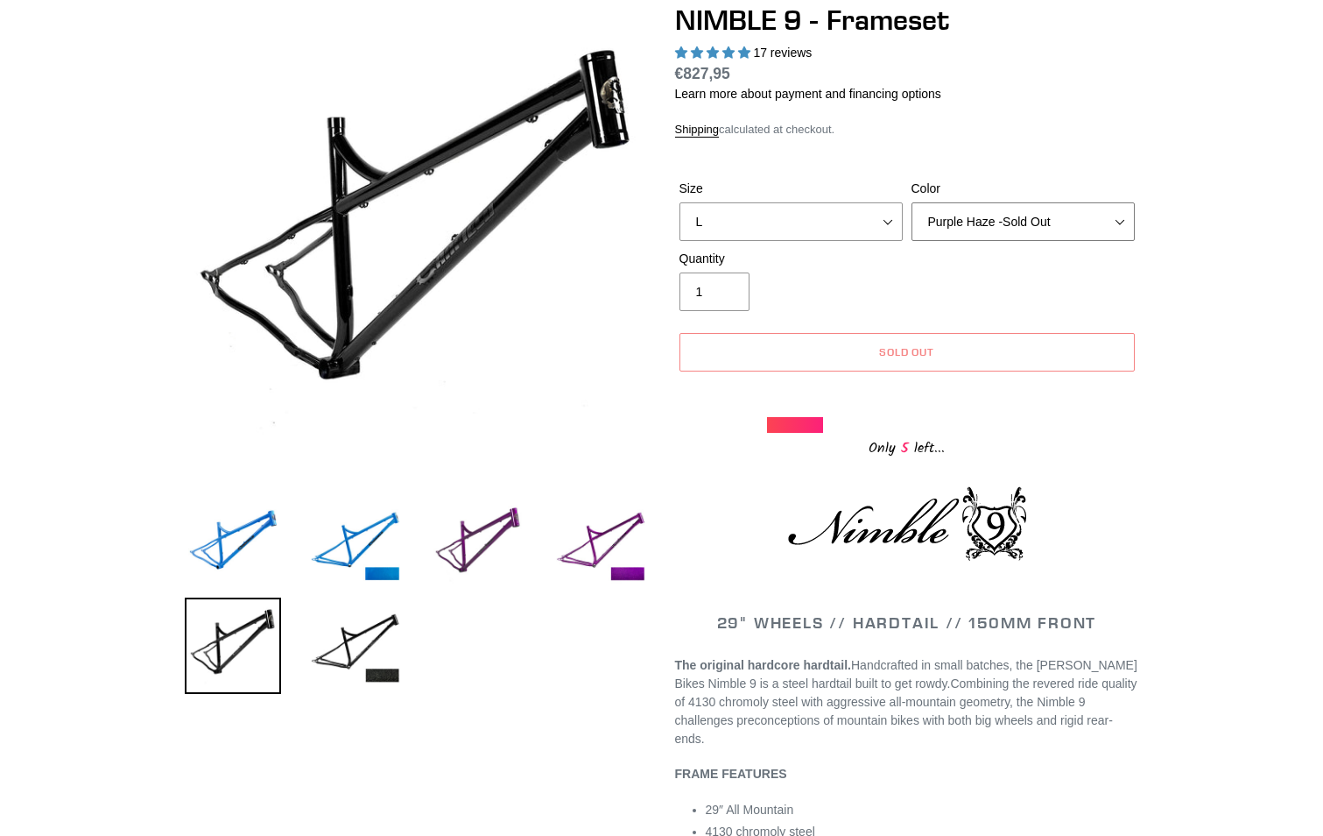
click at [912, 202] on select "Bug Zapper Blue Purple Haze -Sold Out Galaxy Black" at bounding box center [1023, 221] width 223 height 39
